Goal: Task Accomplishment & Management: Use online tool/utility

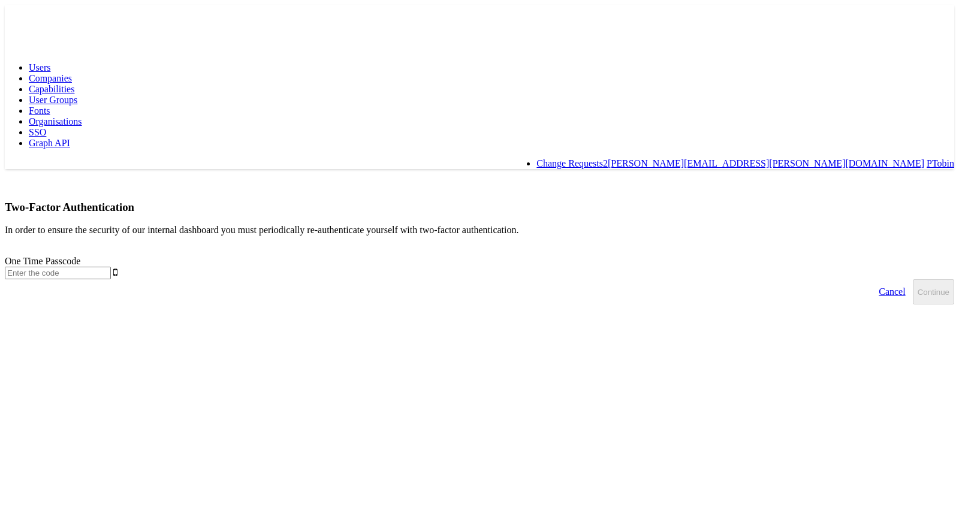
click at [111, 267] on input "text" at bounding box center [58, 273] width 106 height 13
type input "260975"
click at [913, 279] on button "Continue" at bounding box center [933, 291] width 41 height 25
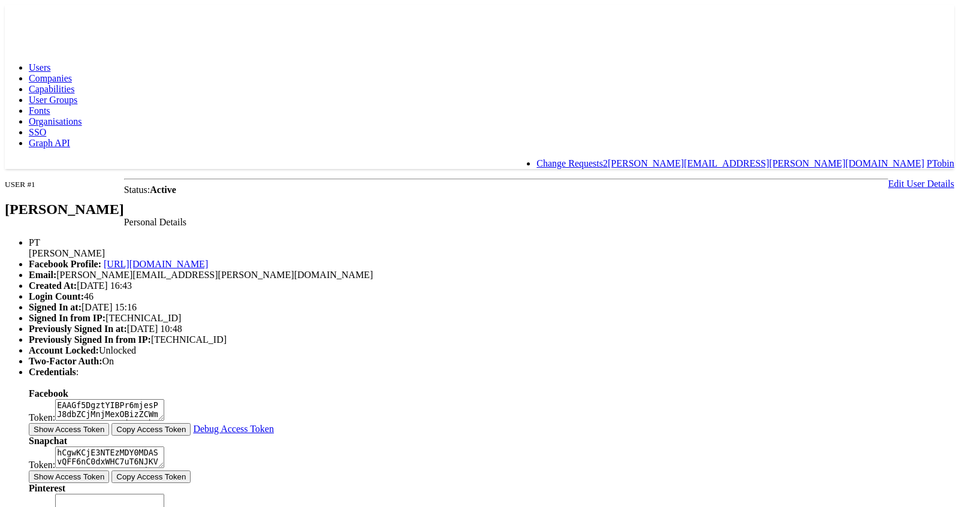
click at [74, 84] on span "Capabilities" at bounding box center [52, 89] width 46 height 10
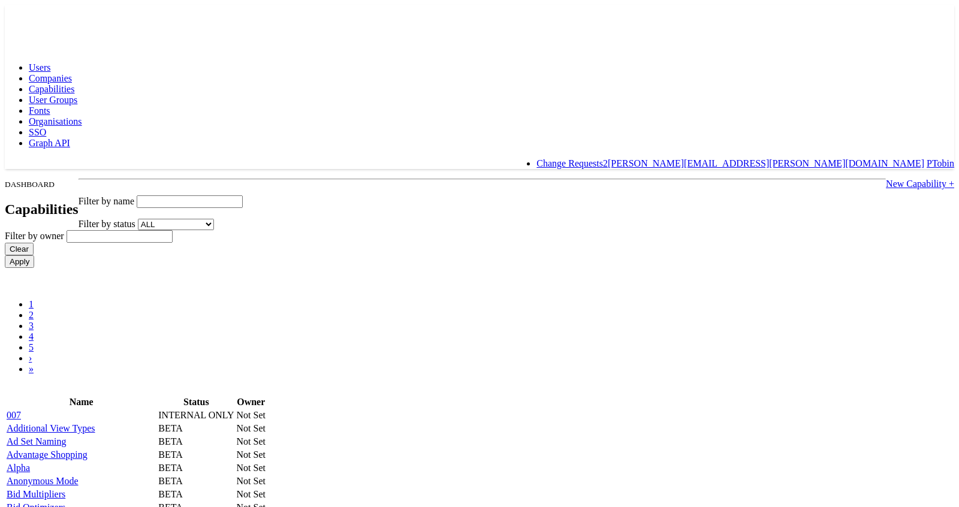
click at [243, 195] on input "text" at bounding box center [190, 201] width 106 height 13
paste input "access_monitor_alerter"
type input "access_monitor_alerter"
click at [5, 255] on input "Apply" at bounding box center [19, 261] width 29 height 13
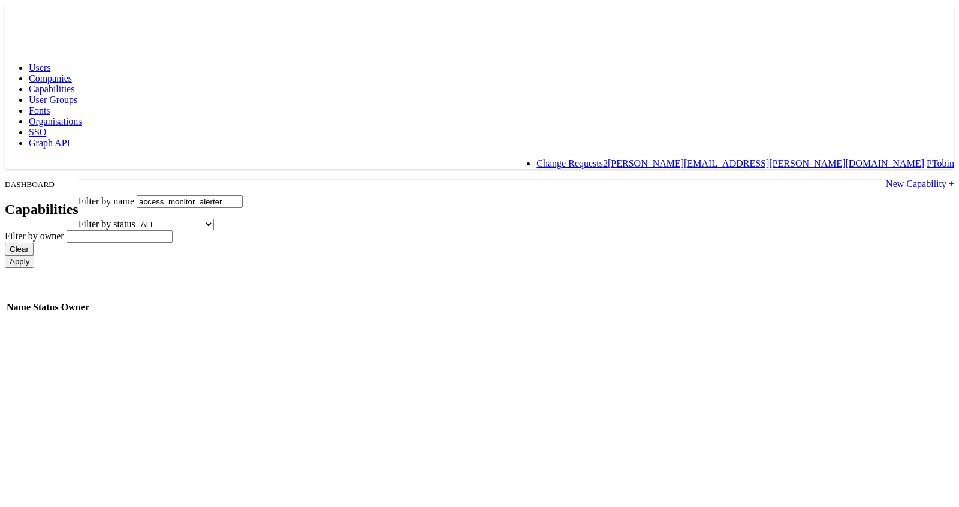
click at [243, 195] on input "access_monitor_alerter" at bounding box center [190, 201] width 106 height 13
click at [886, 179] on link "New Capability +" at bounding box center [920, 184] width 68 height 10
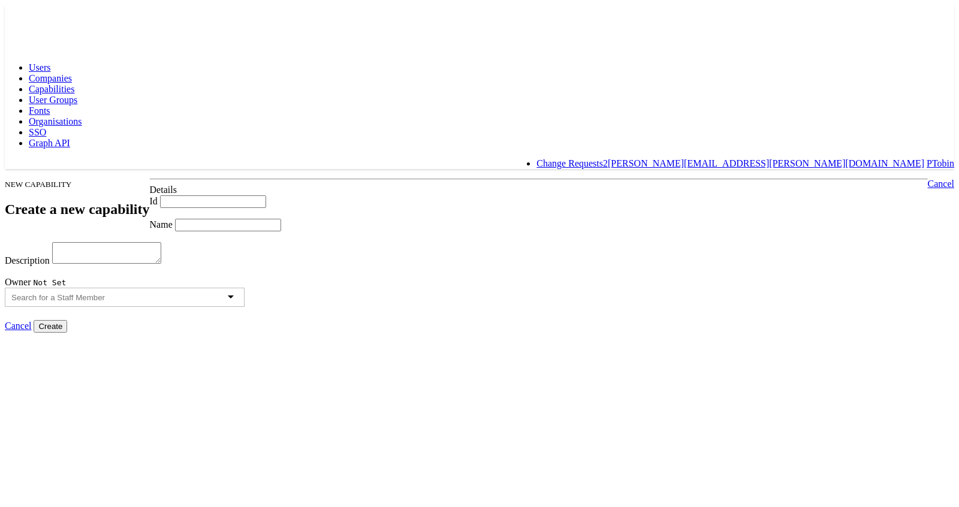
click at [204, 195] on input "Id" at bounding box center [213, 201] width 106 height 13
paste input "access_monitor_alerter"
type input "access_monitor_alerter"
click at [215, 231] on input "Name" at bounding box center [228, 225] width 106 height 13
type input "Access Monitor Alerter"
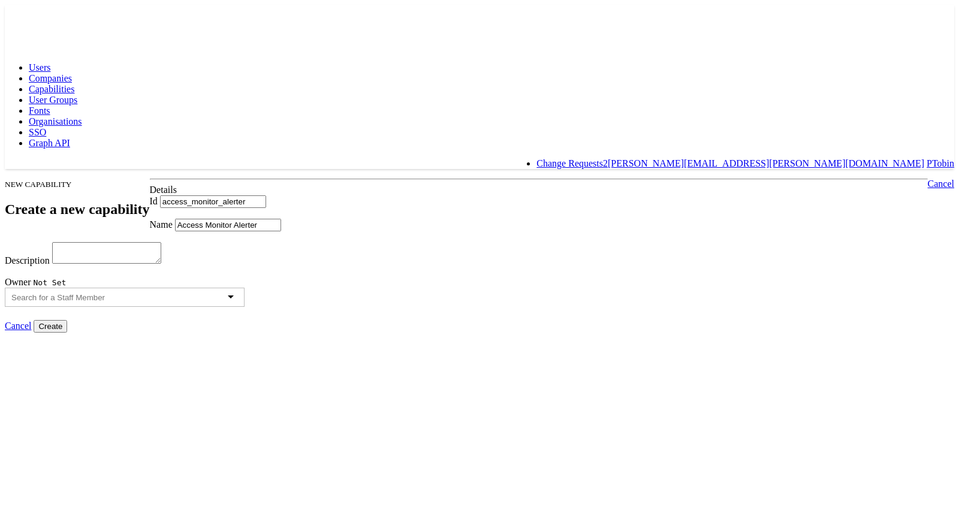
click at [67, 333] on input "Create" at bounding box center [51, 326] width 34 height 13
click at [161, 264] on textarea "Description" at bounding box center [106, 253] width 109 height 22
drag, startPoint x: 227, startPoint y: 231, endPoint x: 108, endPoint y: 235, distance: 118.7
click at [101, 229] on body "Users Companies Capabilities User Groups Fonts Organisations SSO Graph API Chan…" at bounding box center [479, 169] width 949 height 328
click at [161, 264] on textarea "Description" at bounding box center [106, 253] width 109 height 22
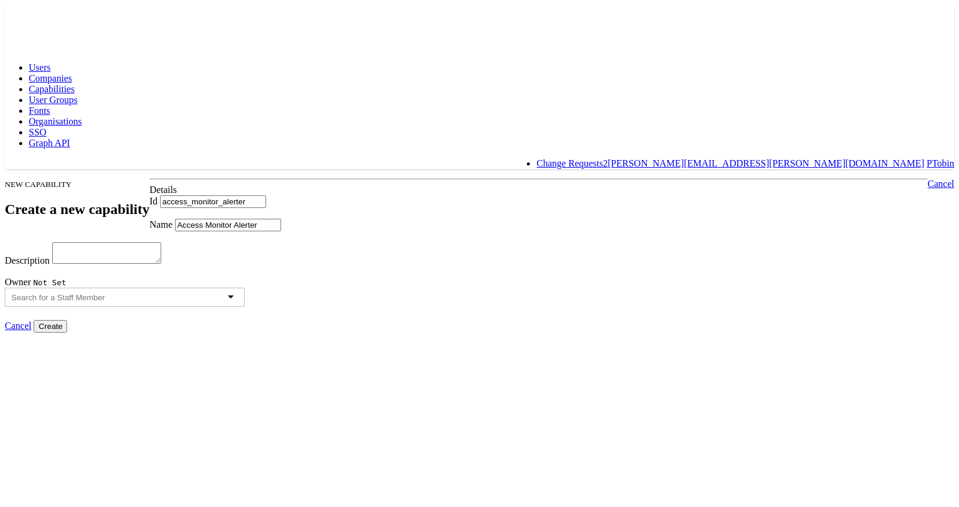
paste textarea "Access Monitor Alerter"
type textarea "Access Monitor Alerter"
click at [67, 333] on input "Create" at bounding box center [51, 326] width 34 height 13
type input "Creating..."
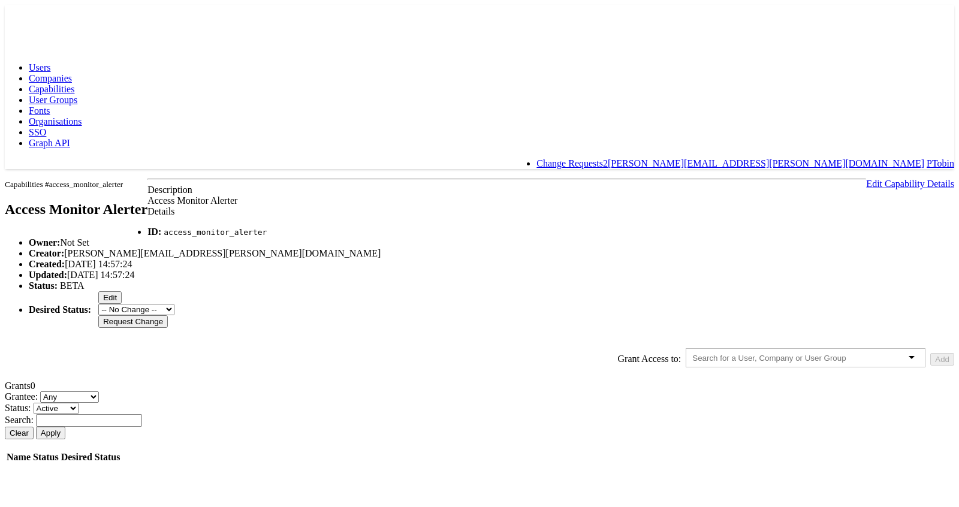
scroll to position [89, 0]
click at [725, 348] on div at bounding box center [806, 357] width 240 height 19
click at [769, 352] on div at bounding box center [806, 357] width 240 height 19
type input "paul"
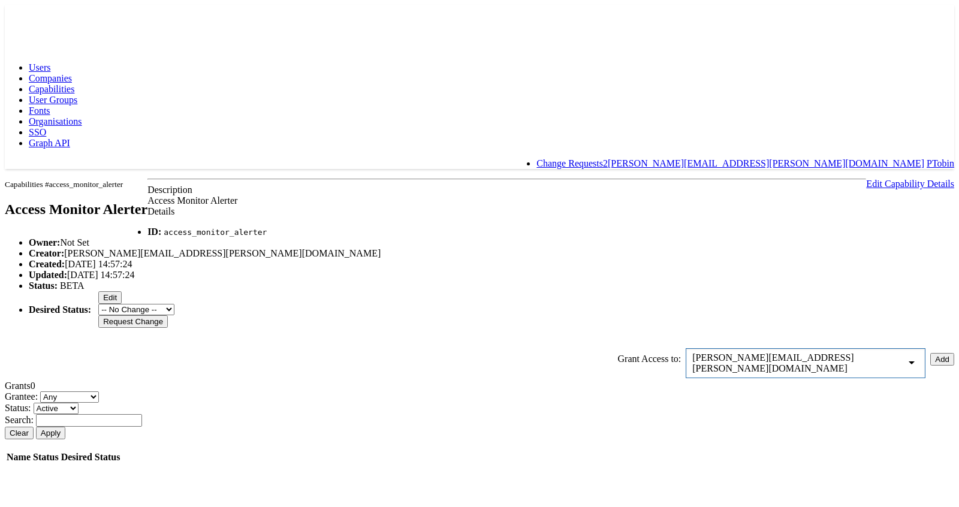
click at [930, 353] on button "Add" at bounding box center [942, 359] width 24 height 13
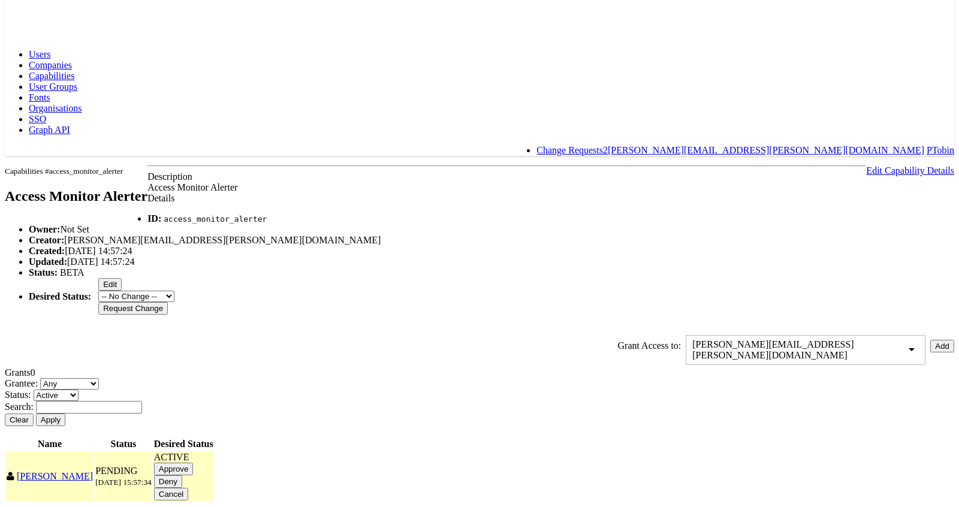
scroll to position [123, 0]
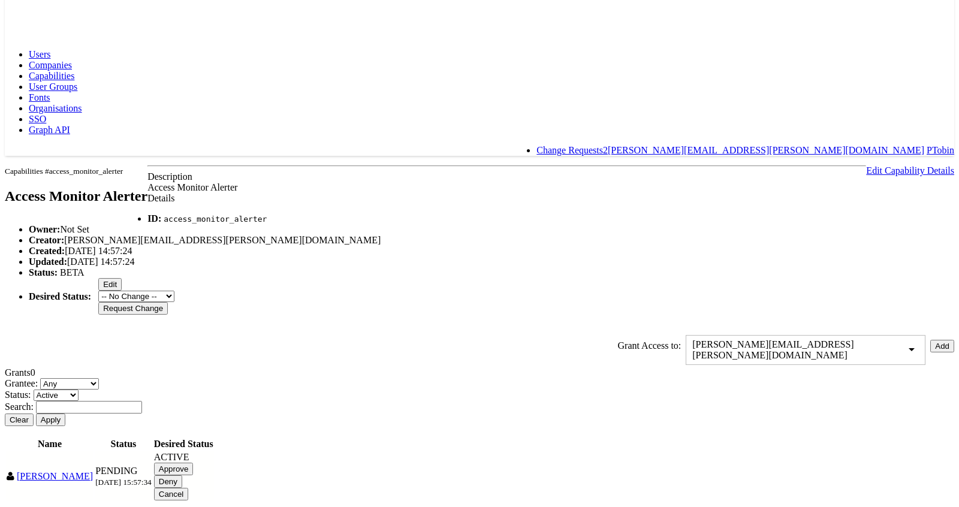
click at [194, 463] on input "Approve" at bounding box center [174, 469] width 40 height 13
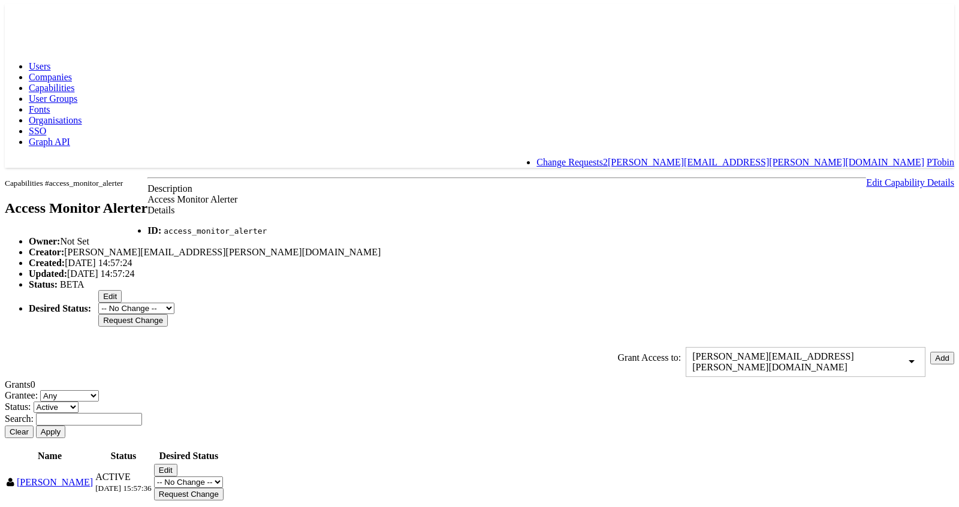
scroll to position [0, 0]
click at [608, 158] on link "Change Requests 2" at bounding box center [571, 163] width 71 height 10
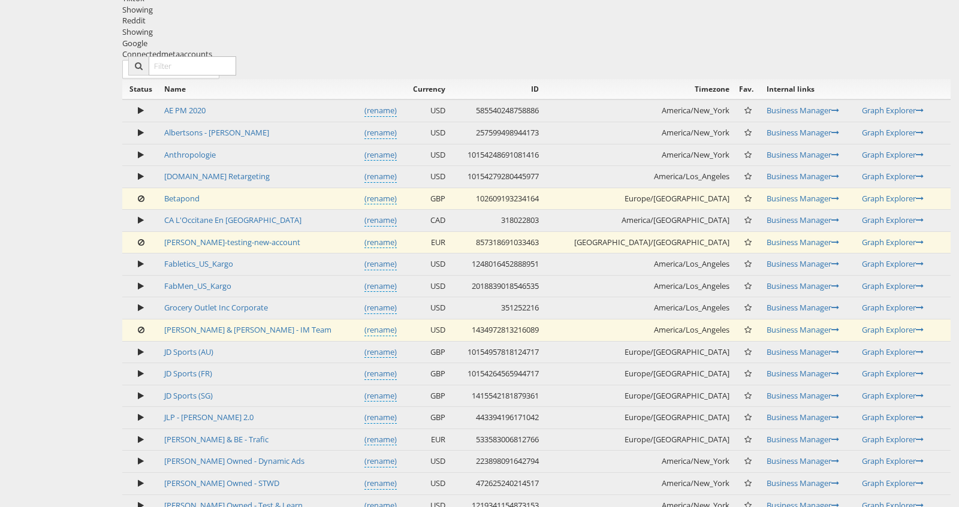
scroll to position [590, 0]
